Goal: Navigation & Orientation: Find specific page/section

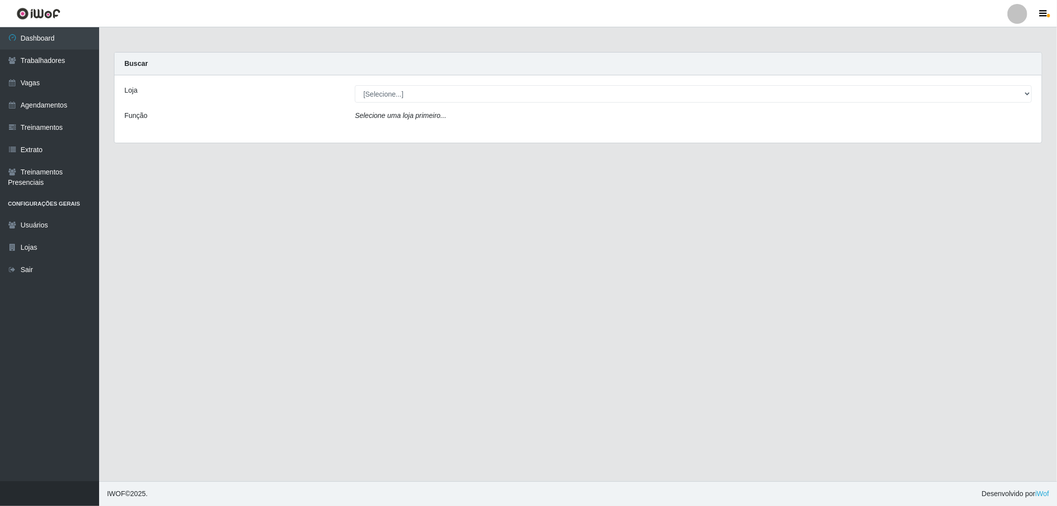
click at [279, 62] on div "Buscar" at bounding box center [577, 64] width 927 height 23
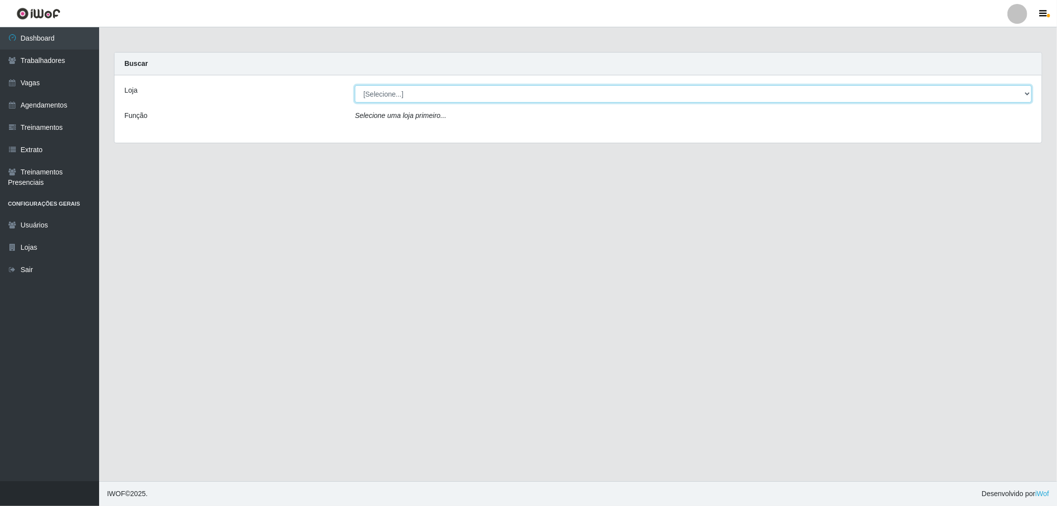
click at [404, 93] on select "[Selecione...] The Pow Pizzaria Delivery - [GEOGRAPHIC_DATA]" at bounding box center [693, 93] width 677 height 17
select select "322"
click at [355, 85] on select "[Selecione...] The Pow Pizzaria Delivery - [GEOGRAPHIC_DATA]" at bounding box center [693, 93] width 677 height 17
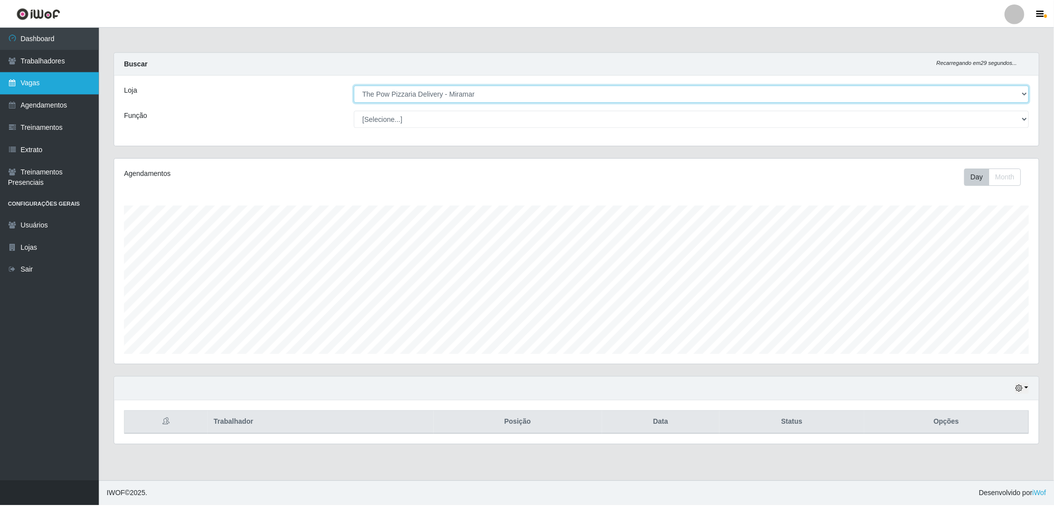
scroll to position [205, 927]
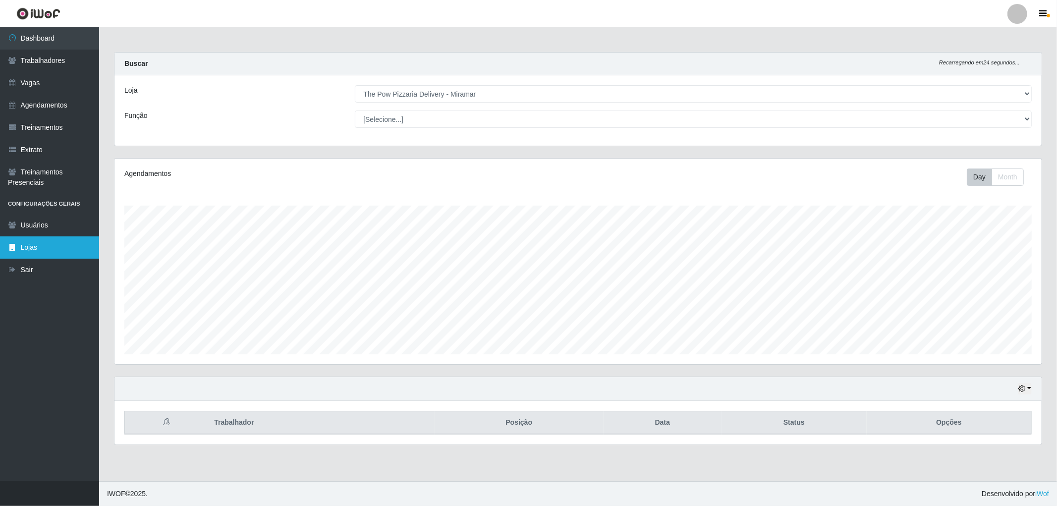
click at [42, 250] on link "Lojas" at bounding box center [49, 247] width 99 height 22
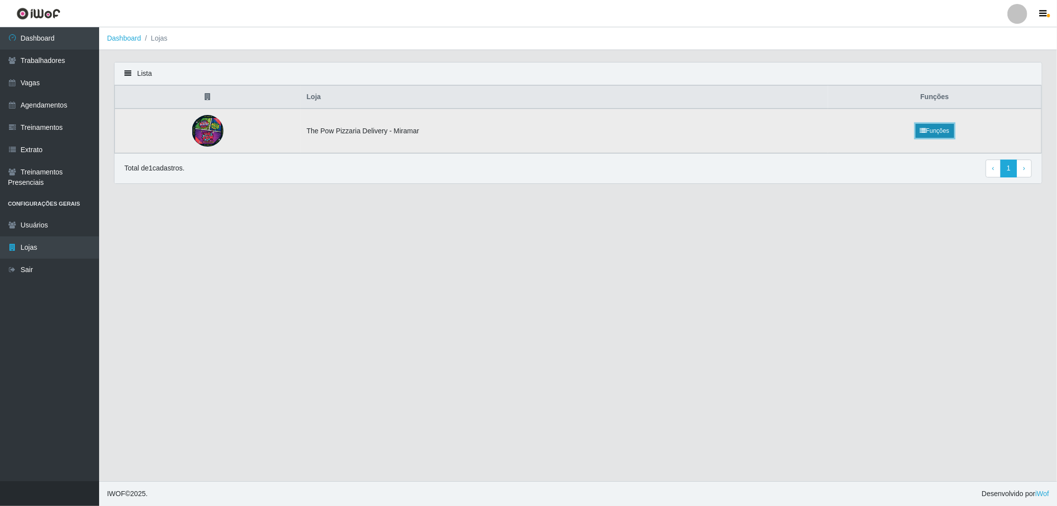
click at [933, 129] on link "Funções" at bounding box center [935, 131] width 38 height 14
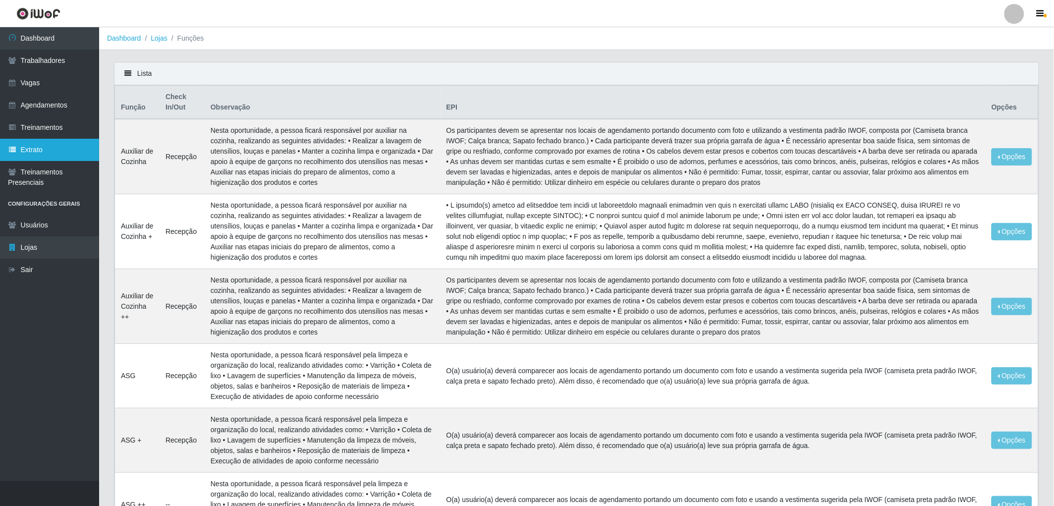
click at [41, 152] on link "Extrato" at bounding box center [49, 150] width 99 height 22
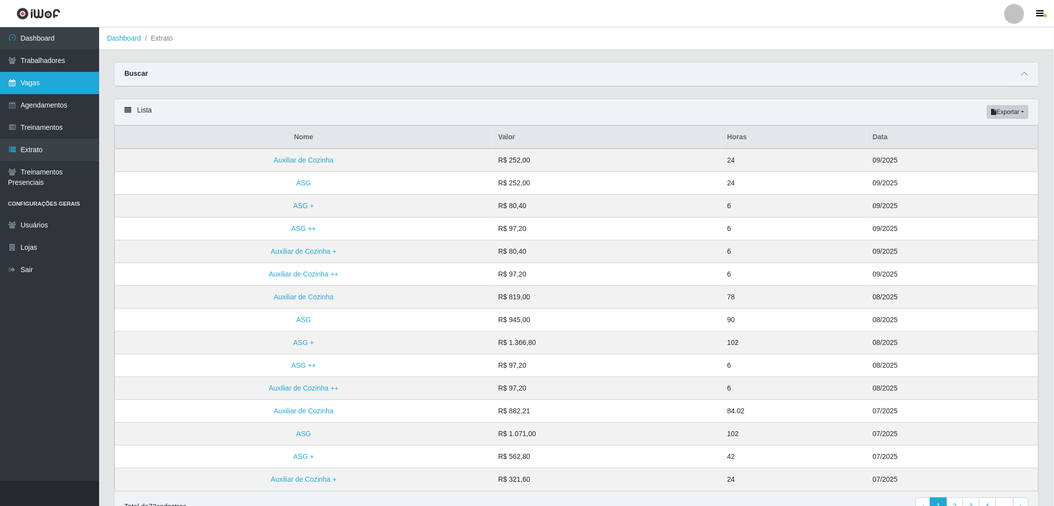
click at [46, 84] on link "Vagas" at bounding box center [49, 83] width 99 height 22
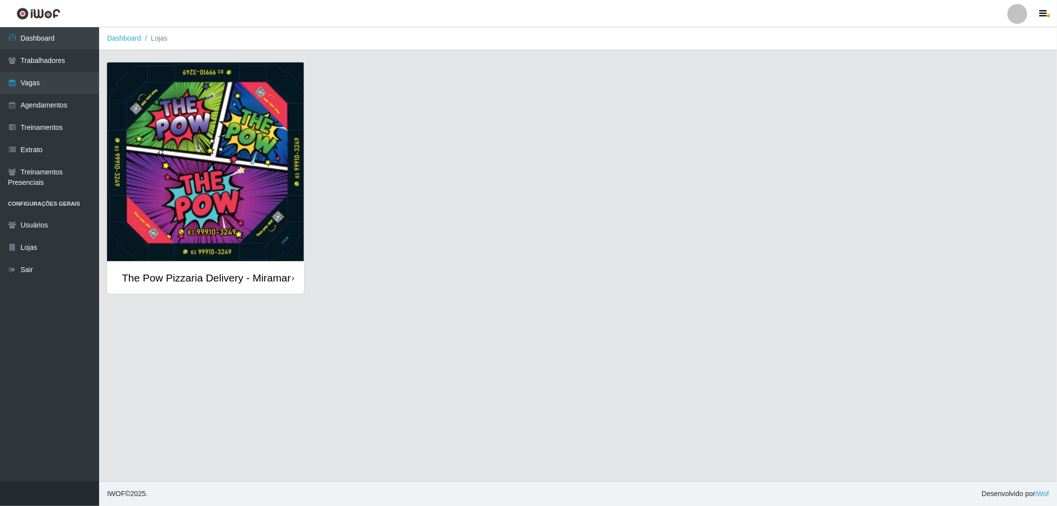
click at [246, 284] on div "The Pow Pizzaria Delivery - Miramar" at bounding box center [206, 278] width 169 height 12
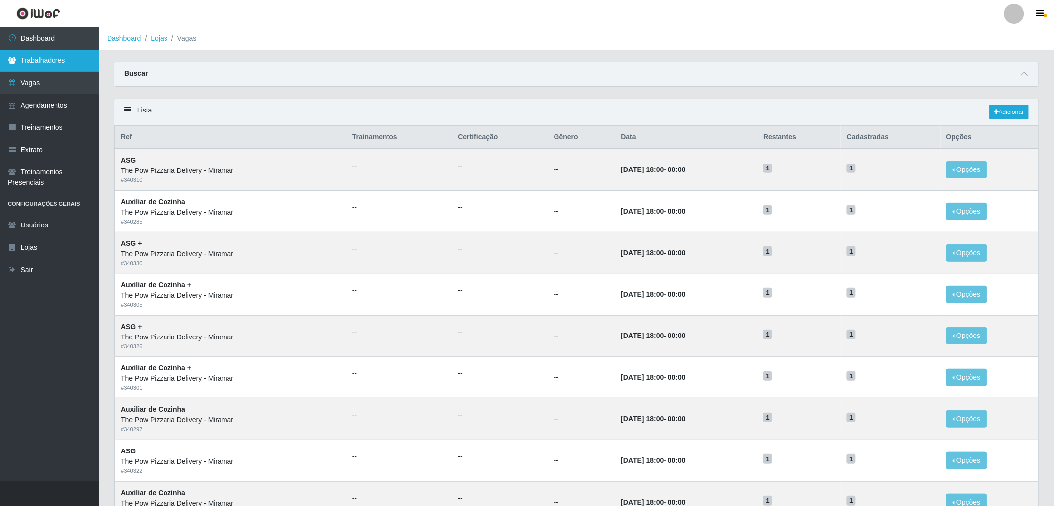
click at [70, 55] on link "Trabalhadores" at bounding box center [49, 61] width 99 height 22
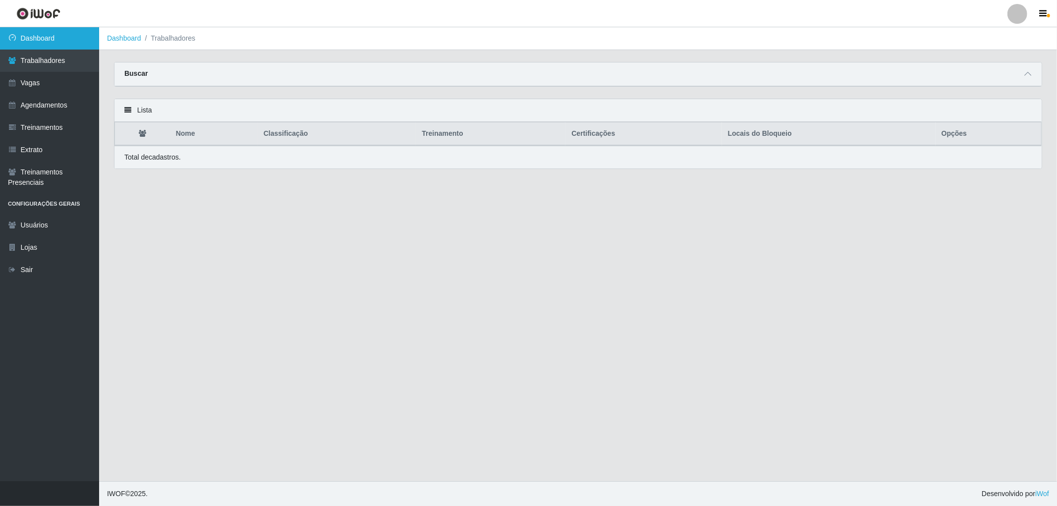
click at [52, 33] on link "Dashboard" at bounding box center [49, 38] width 99 height 22
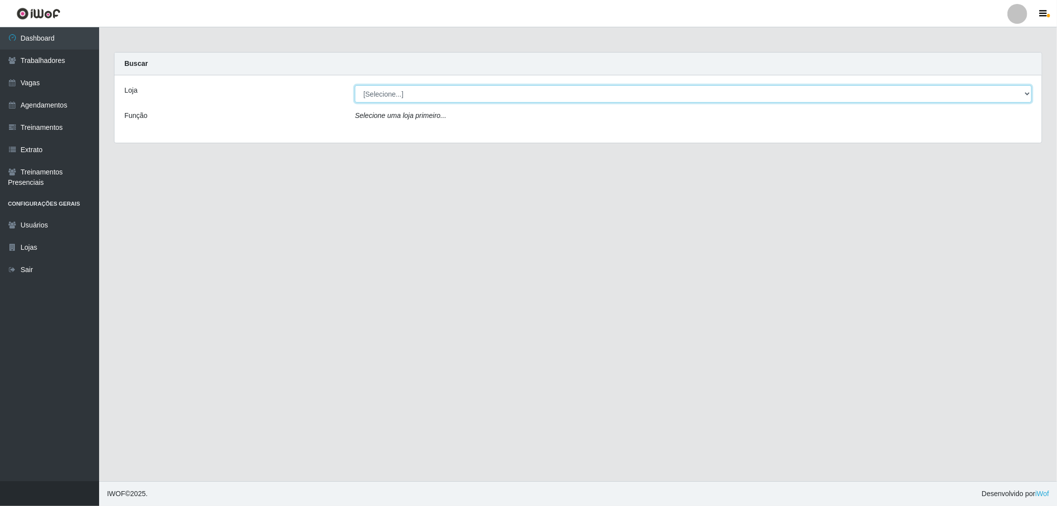
click at [415, 89] on select "[Selecione...] The Pow Pizzaria Delivery - [GEOGRAPHIC_DATA]" at bounding box center [693, 93] width 677 height 17
click at [355, 85] on select "[Selecione...] The Pow Pizzaria Delivery - [GEOGRAPHIC_DATA]" at bounding box center [693, 93] width 677 height 17
click at [416, 97] on select "[Selecione...] The Pow Pizzaria Delivery - [GEOGRAPHIC_DATA]" at bounding box center [693, 93] width 677 height 17
select select "322"
click at [355, 85] on select "[Selecione...] The Pow Pizzaria Delivery - [GEOGRAPHIC_DATA]" at bounding box center [693, 93] width 677 height 17
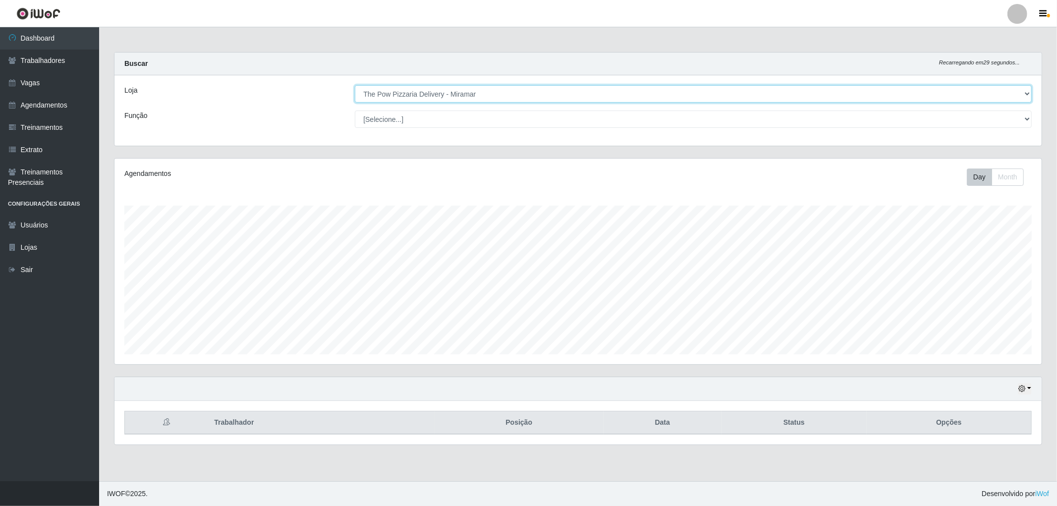
scroll to position [205, 927]
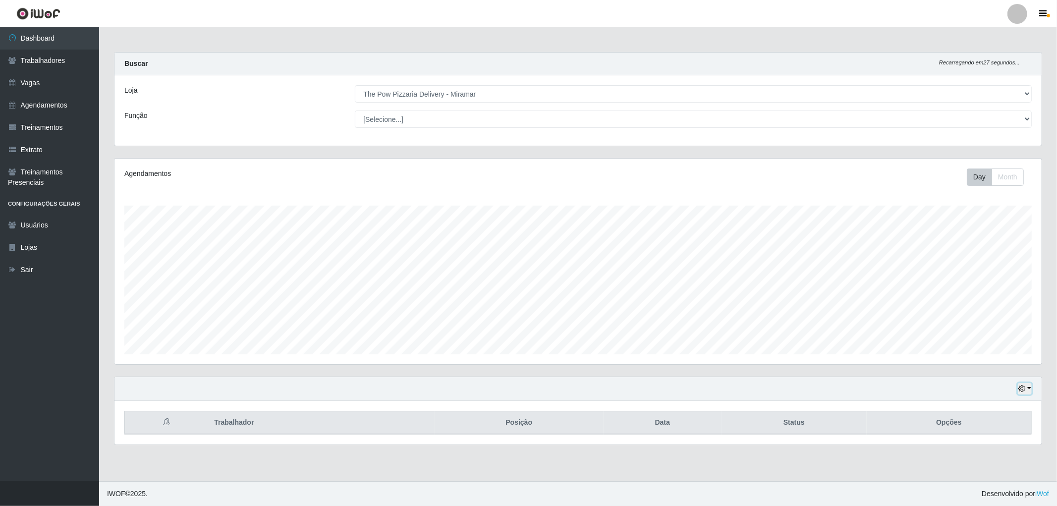
click at [1028, 388] on button "button" at bounding box center [1025, 388] width 14 height 11
click at [982, 314] on button "1 dia" at bounding box center [992, 309] width 78 height 21
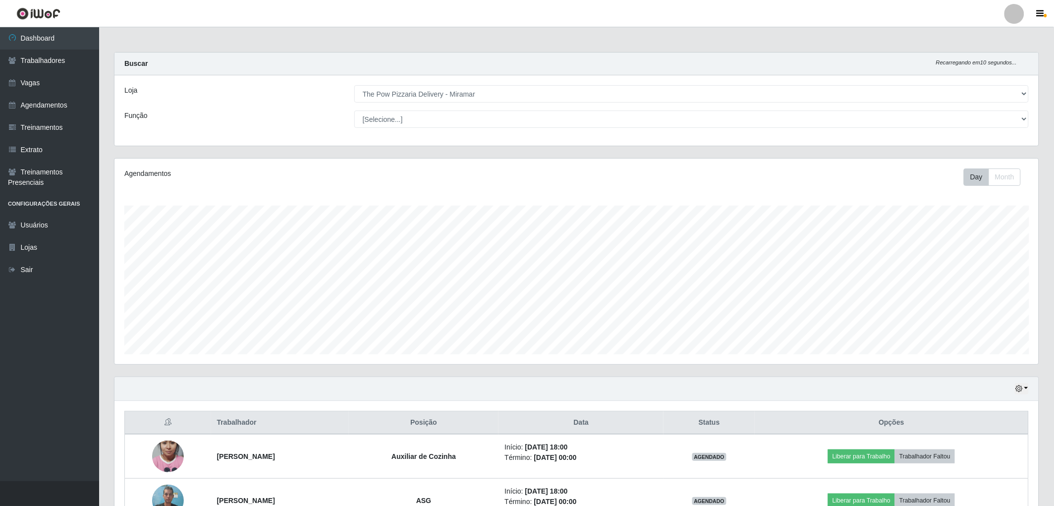
scroll to position [55, 0]
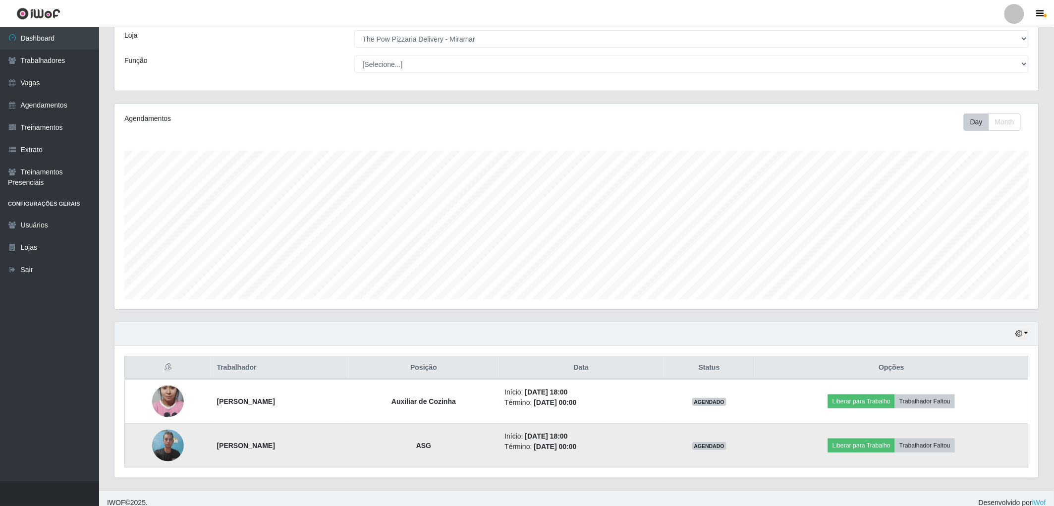
click at [159, 439] on img at bounding box center [168, 445] width 32 height 42
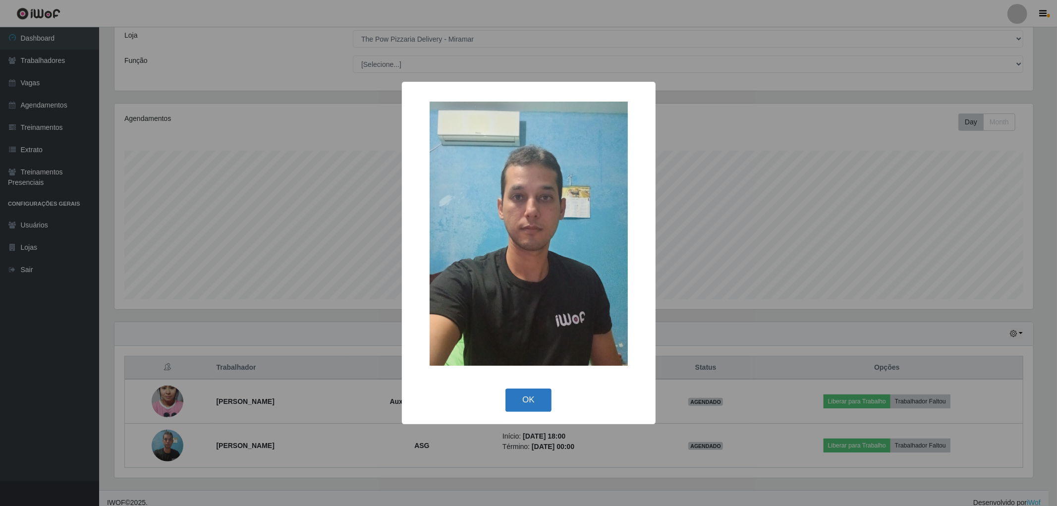
click at [534, 404] on button "OK" at bounding box center [529, 400] width 46 height 23
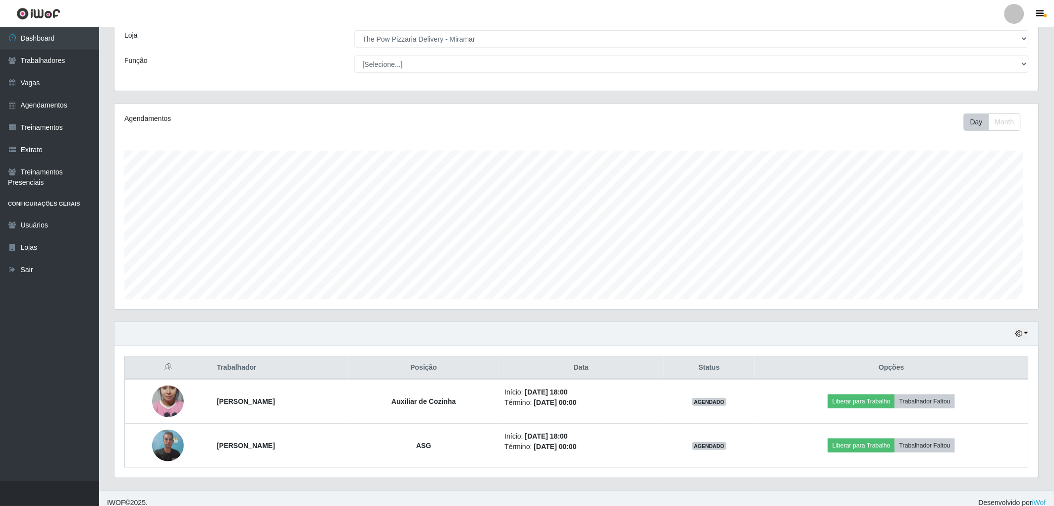
scroll to position [205, 924]
click at [25, 40] on link "Dashboard" at bounding box center [49, 38] width 99 height 22
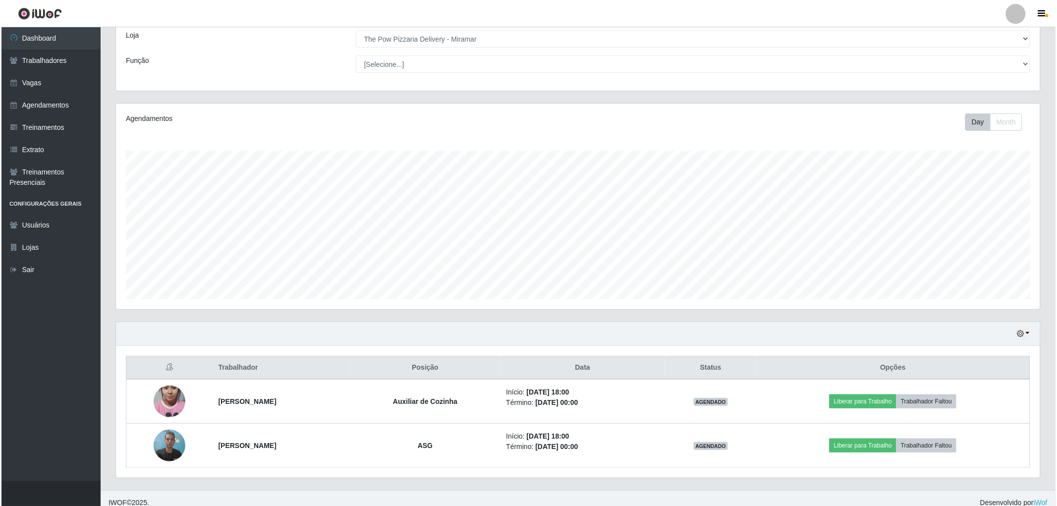
scroll to position [205, 927]
